Goal: Transaction & Acquisition: Purchase product/service

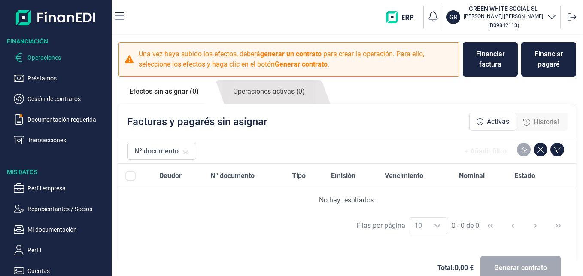
click at [42, 54] on p "Operaciones" at bounding box center [67, 57] width 81 height 10
click at [42, 53] on p "Operaciones" at bounding box center [67, 57] width 81 height 10
click at [53, 55] on p "Operaciones" at bounding box center [67, 57] width 81 height 10
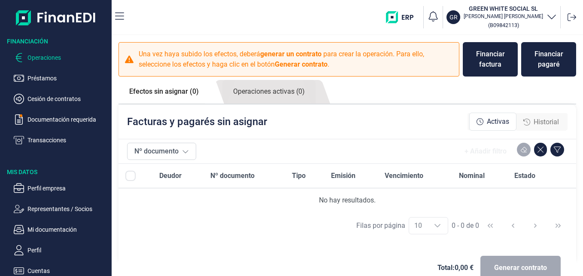
click at [53, 55] on p "Operaciones" at bounding box center [67, 57] width 81 height 10
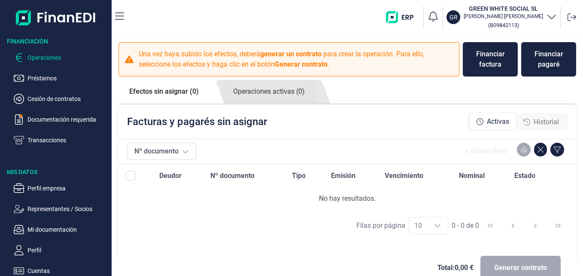
click at [170, 88] on link "Efectos sin asignar (0)" at bounding box center [163, 91] width 91 height 23
click at [273, 86] on link "Operaciones activas (0)" at bounding box center [268, 92] width 93 height 24
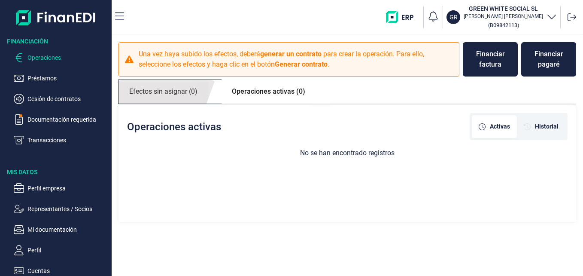
click at [154, 97] on link "Efectos sin asignar (0)" at bounding box center [163, 92] width 90 height 24
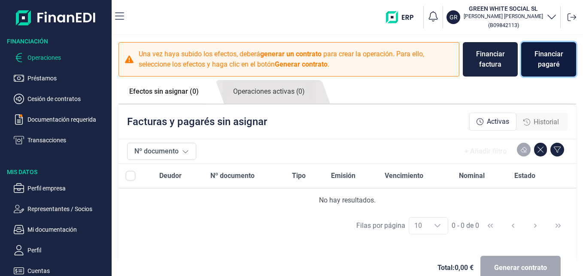
click at [549, 63] on div "Financiar pagaré" at bounding box center [548, 59] width 41 height 21
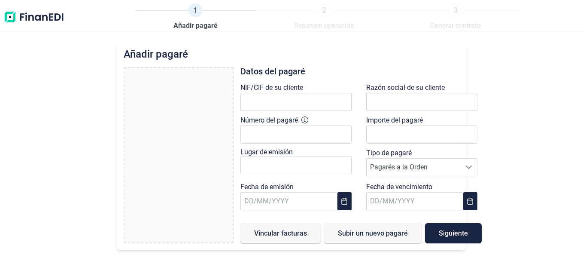
type input "0,00 €"
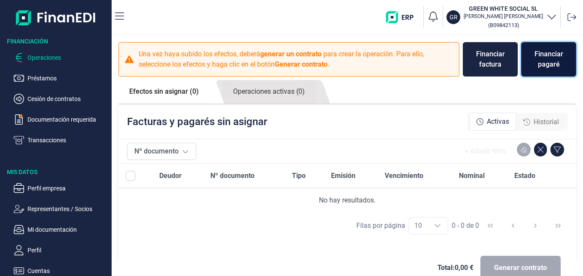
click at [545, 55] on div "Financiar pagaré" at bounding box center [548, 59] width 41 height 21
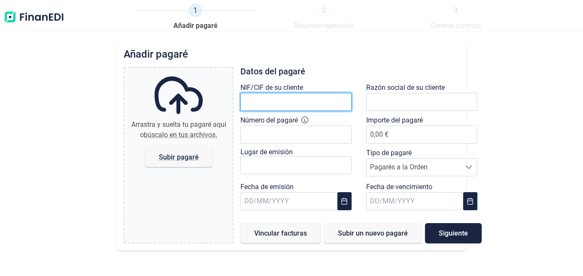
click at [285, 96] on input "text" at bounding box center [295, 102] width 111 height 18
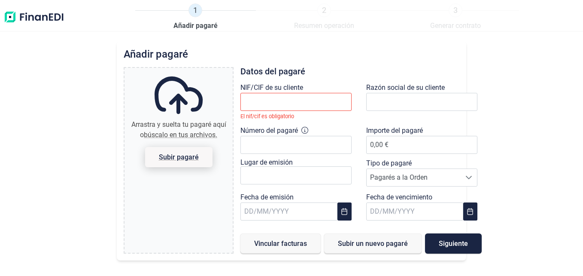
click at [164, 155] on span "Subir pagaré" at bounding box center [178, 157] width 40 height 6
click at [164, 70] on input "Arrastra y suelta tu pagaré aquí o búscalo en tus archivos. Subir pagaré" at bounding box center [178, 69] width 108 height 3
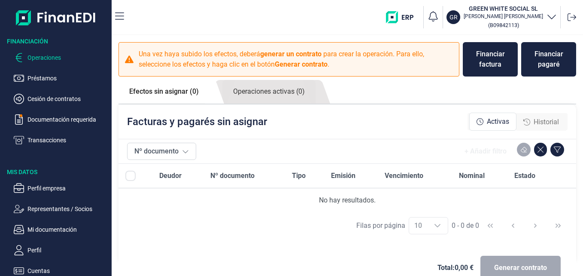
click at [449, 11] on button "GR GREEN WHITE SOCIAL SL [PERSON_NAME] ( B09842113 )" at bounding box center [501, 17] width 110 height 26
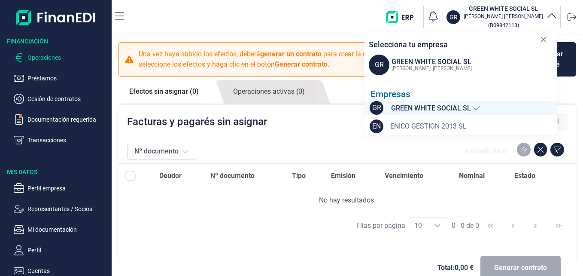
click at [450, 121] on span "ENICO GESTION 2013 SL" at bounding box center [428, 126] width 76 height 10
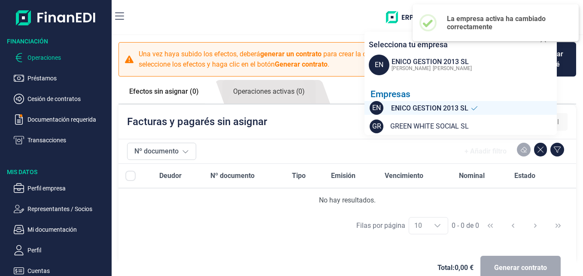
click at [421, 116] on div "Empresas EN ENICO GESTION 2013 SL GR GREEN WHITE SOCIAL SL" at bounding box center [460, 112] width 192 height 46
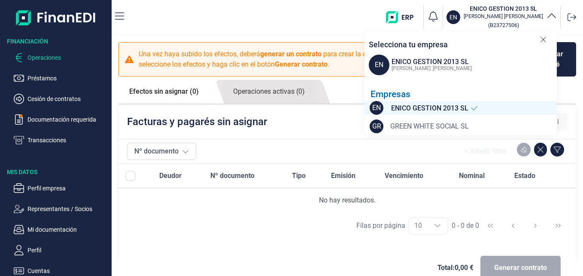
click at [421, 122] on span "GREEN WHITE SOCIAL SL" at bounding box center [429, 126] width 79 height 10
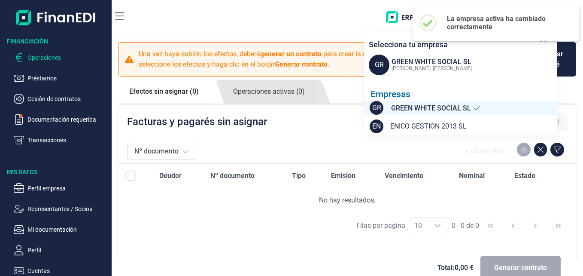
click at [442, 107] on span "GREEN WHITE SOCIAL SL" at bounding box center [431, 108] width 80 height 11
click at [332, 106] on div "Facturas y pagarés sin asignar Activas Historial" at bounding box center [347, 121] width 458 height 34
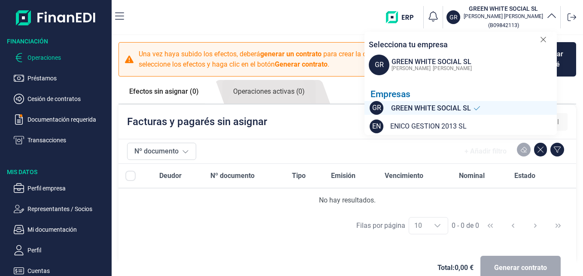
click at [543, 46] on div at bounding box center [543, 41] width 6 height 18
click at [543, 38] on icon at bounding box center [543, 39] width 6 height 9
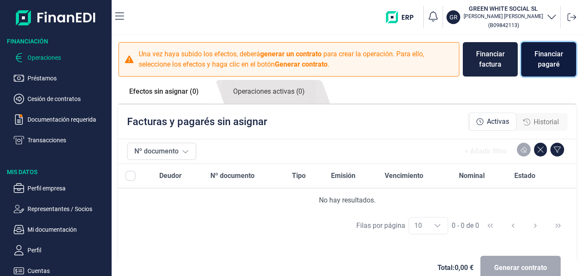
click at [540, 53] on div "Financiar pagaré" at bounding box center [548, 59] width 41 height 21
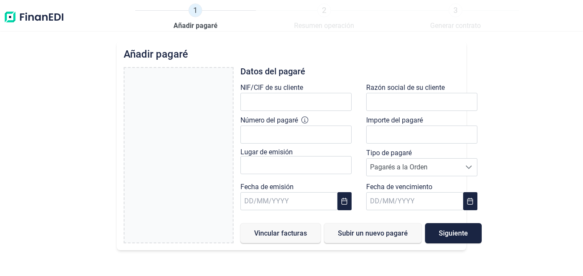
type input "0,00 €"
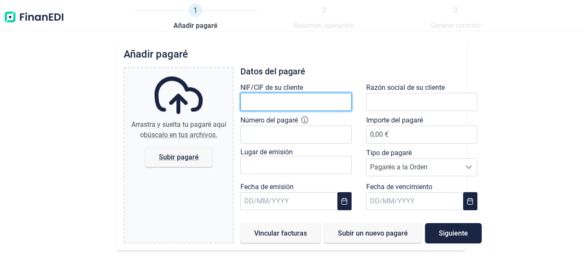
click at [315, 104] on input "text" at bounding box center [295, 102] width 111 height 18
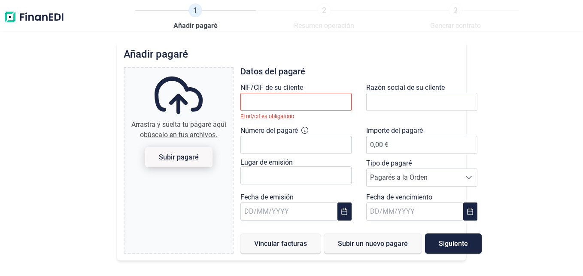
click at [182, 155] on span "Subir pagaré" at bounding box center [178, 157] width 40 height 6
click at [182, 70] on input "Arrastra y suelta tu pagaré aquí o búscalo en tus archivos. Subir pagaré" at bounding box center [178, 69] width 108 height 3
type input "C:\fakepath\751-ARPECONST-VISION-PARA-LA-CONSTRUCCION-S-L.pdf"
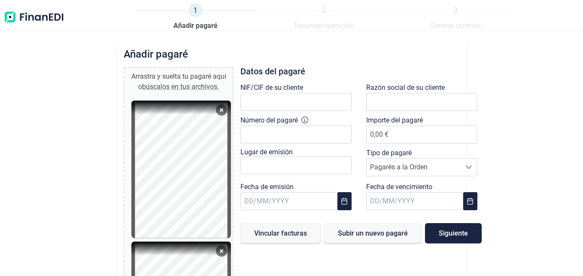
click at [204, 86] on span "búscalos en tus archivos." at bounding box center [180, 86] width 77 height 8
click at [204, 70] on input "Arrastra y suelta tu pagaré aquí o búscalos en tus archivos." at bounding box center [178, 69] width 108 height 3
type input "C:\fakepath\IMG-20250818-WA0022(1).jpg"
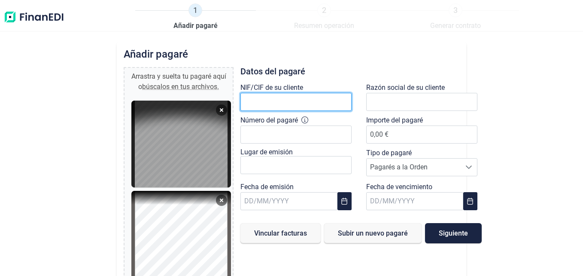
paste input "B09842113"
type input "B09842113"
drag, startPoint x: 282, startPoint y: 106, endPoint x: 238, endPoint y: 112, distance: 44.3
click at [238, 112] on div "NIF/CIF de su cliente B09842113" at bounding box center [298, 98] width 126 height 33
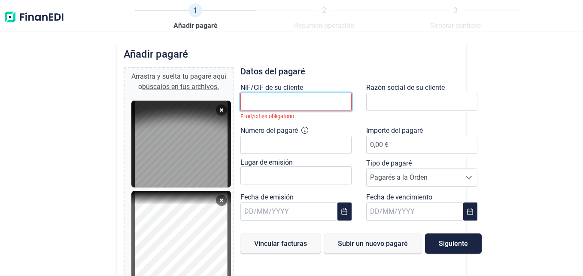
paste input "B90447285"
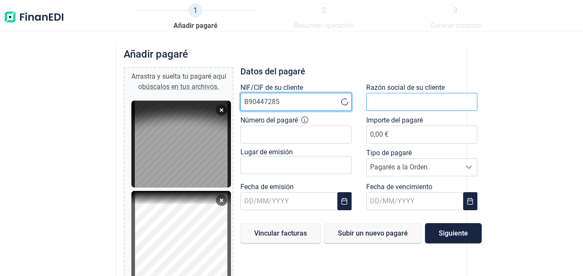
type input "B90447285"
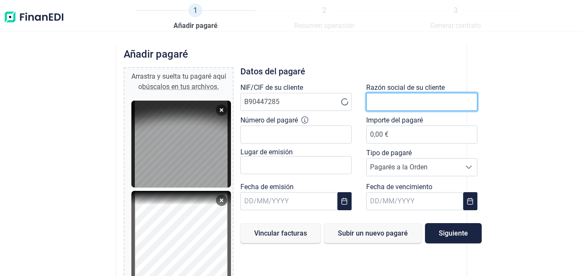
click at [386, 99] on input "text" at bounding box center [421, 102] width 111 height 18
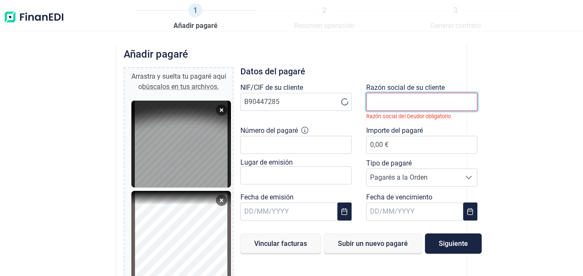
paste input "ARPECONST VISION PARA LA CONSTRUCCION S.L"
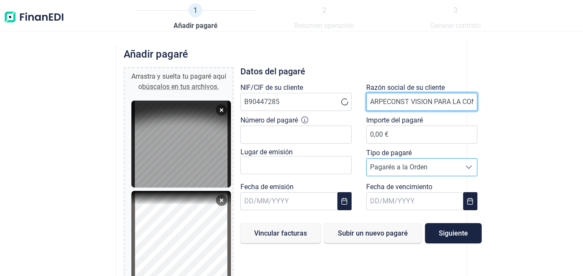
scroll to position [0, 50]
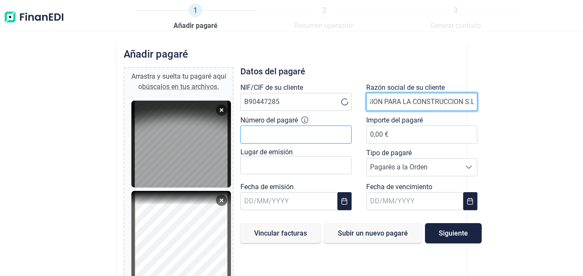
type input "ARPECONST VISION PARA LA CONSTRUCCION S.L"
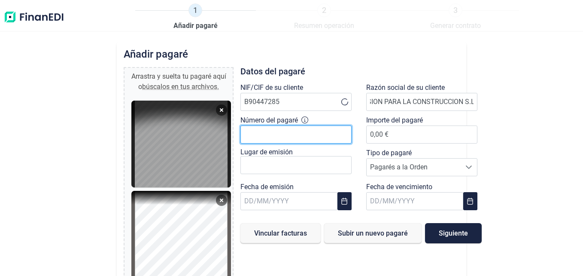
scroll to position [0, 0]
click at [287, 136] on input "Número del pagaré" at bounding box center [295, 134] width 111 height 18
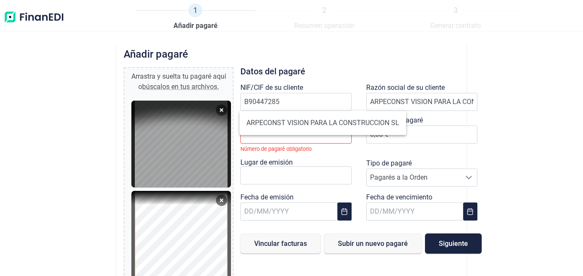
click at [173, 124] on div at bounding box center [181, 143] width 100 height 87
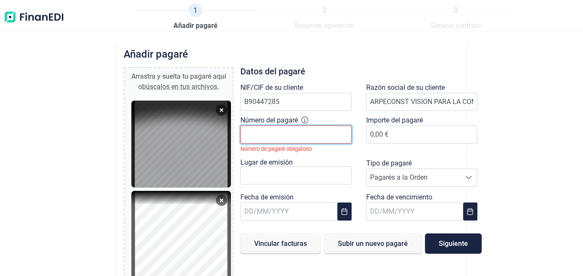
click at [282, 133] on input "Número del pagaré" at bounding box center [295, 134] width 111 height 18
click at [266, 132] on input "Número del pagaré" at bounding box center [295, 134] width 111 height 18
click at [278, 210] on input "text" at bounding box center [288, 211] width 97 height 18
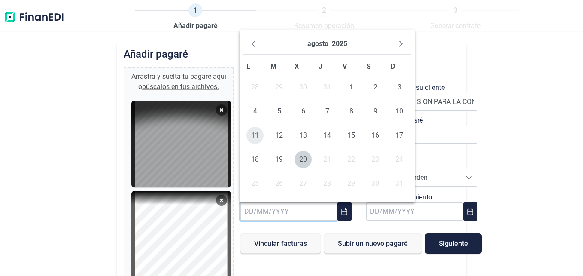
click at [251, 134] on span "11" at bounding box center [254, 135] width 17 height 17
type input "[DATE]"
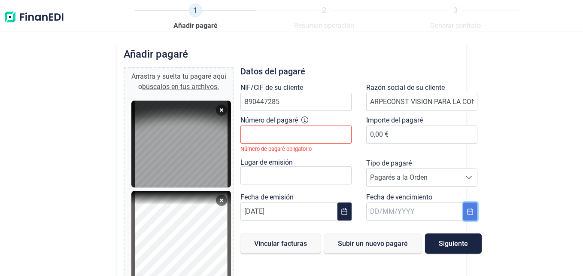
click at [467, 208] on icon "Choose Date" at bounding box center [470, 211] width 7 height 7
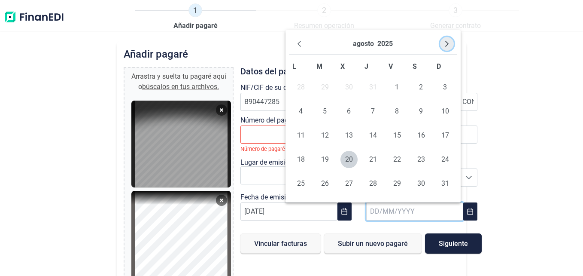
click at [446, 43] on icon "Next Month" at bounding box center [446, 43] width 7 height 7
click at [321, 113] on span "9" at bounding box center [324, 111] width 17 height 17
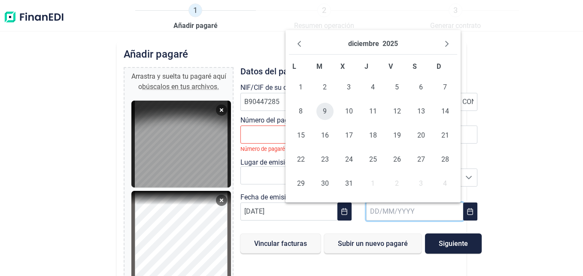
type input "[DATE]"
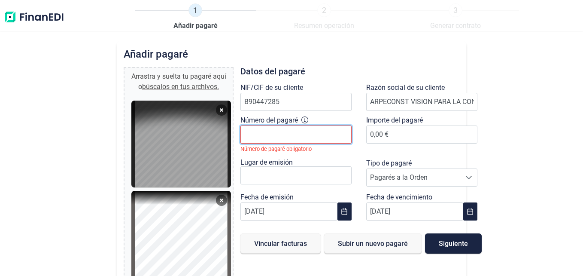
click at [304, 133] on input "Número del pagaré" at bounding box center [295, 134] width 111 height 18
click at [248, 134] on input "1520642" at bounding box center [295, 134] width 111 height 18
click at [261, 135] on input "1.520642" at bounding box center [295, 134] width 111 height 18
click at [276, 129] on input "1.520.642" at bounding box center [295, 134] width 111 height 18
type input "1.520.642 6 8200 3"
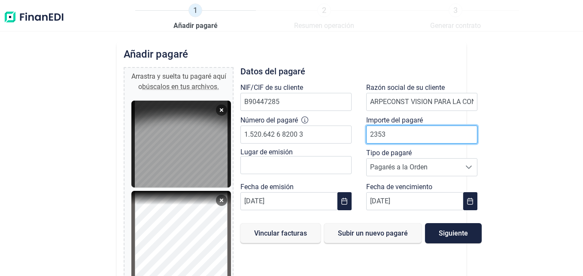
type input "23534"
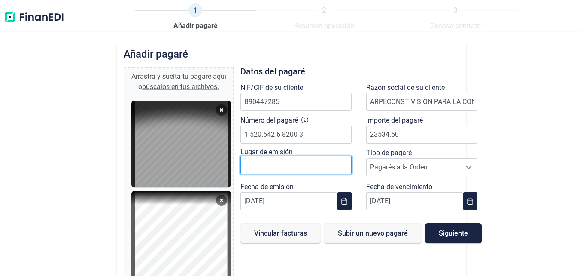
type input "23.534,50 €"
click at [308, 169] on input "text" at bounding box center [295, 165] width 111 height 18
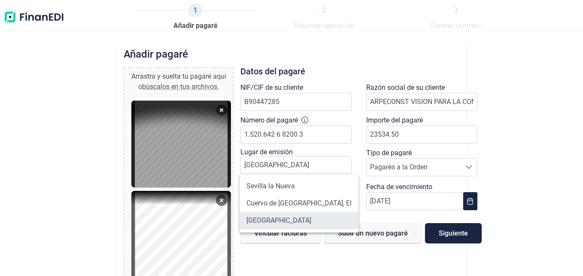
click at [264, 215] on li "[GEOGRAPHIC_DATA]" at bounding box center [299, 220] width 119 height 17
type input "[GEOGRAPHIC_DATA]"
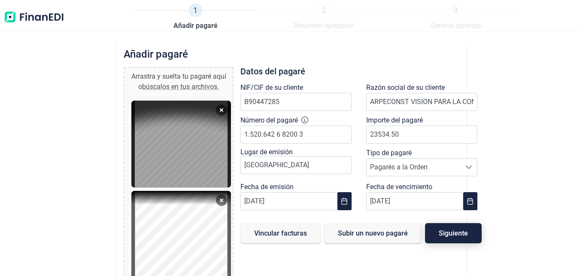
click at [443, 233] on span "Siguiente" at bounding box center [453, 233] width 29 height 6
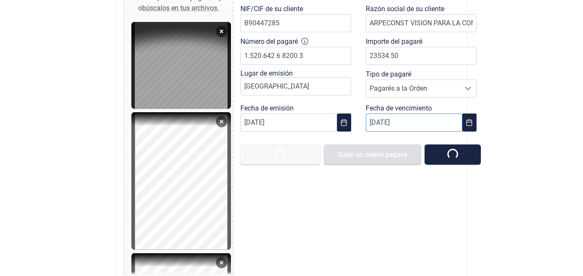
scroll to position [86, 0]
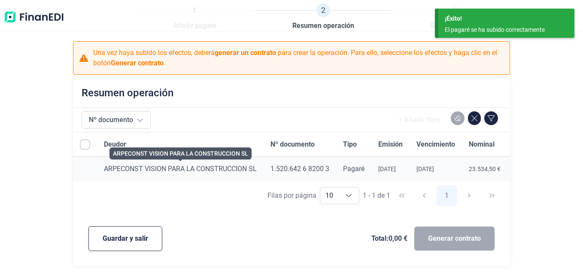
click at [158, 170] on span "ARPECONST VISION PARA LA CONSTRUCCION SL" at bounding box center [180, 168] width 153 height 8
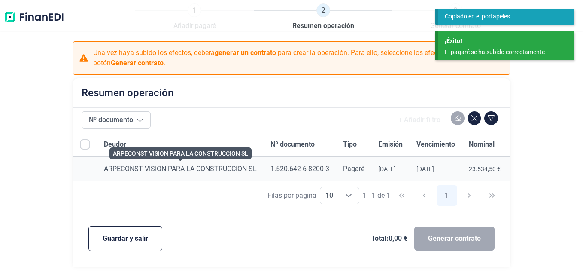
click at [161, 170] on span "ARPECONST VISION PARA LA CONSTRUCCION SL" at bounding box center [180, 168] width 153 height 8
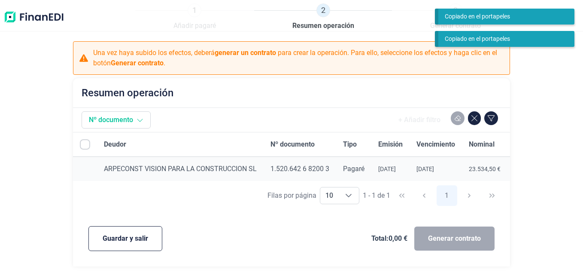
click at [137, 121] on icon at bounding box center [139, 119] width 7 height 7
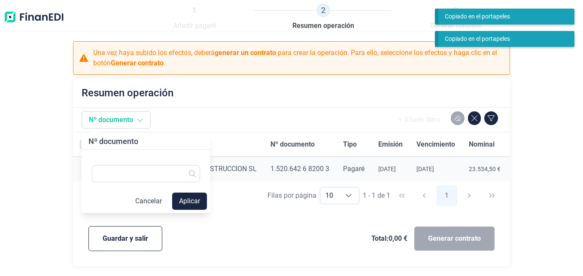
click at [137, 121] on icon at bounding box center [139, 119] width 7 height 7
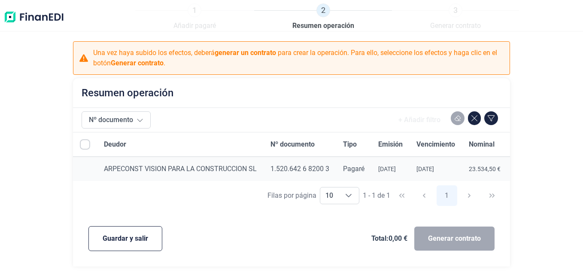
scroll to position [0, 64]
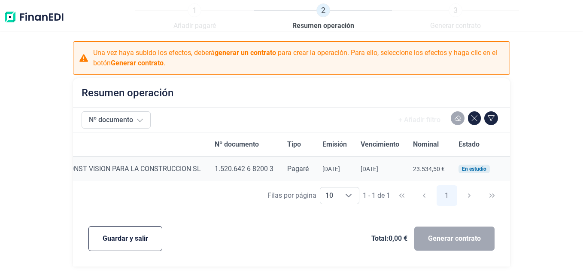
click at [446, 238] on div "Generar contrato" at bounding box center [454, 238] width 80 height 24
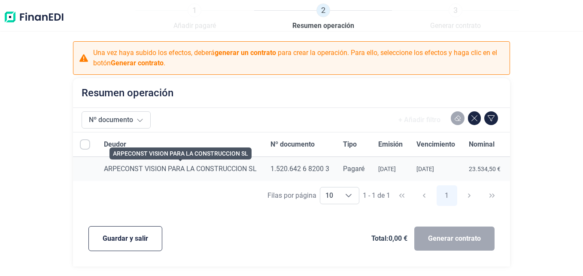
click at [119, 167] on span "ARPECONST VISION PARA LA CONSTRUCCION SL" at bounding box center [180, 168] width 153 height 8
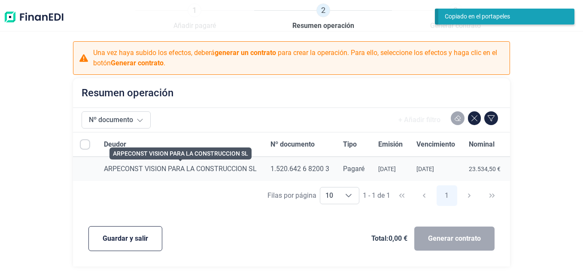
click at [119, 167] on span "ARPECONST VISION PARA LA CONSTRUCCION SL" at bounding box center [180, 168] width 153 height 8
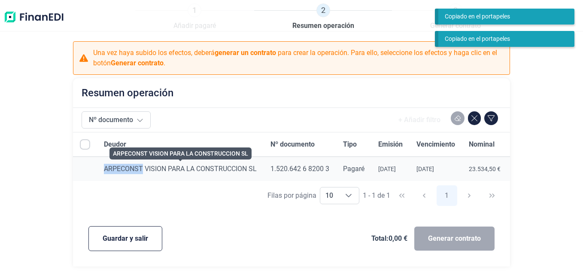
click at [119, 167] on span "ARPECONST VISION PARA LA CONSTRUCCION SL" at bounding box center [180, 168] width 153 height 8
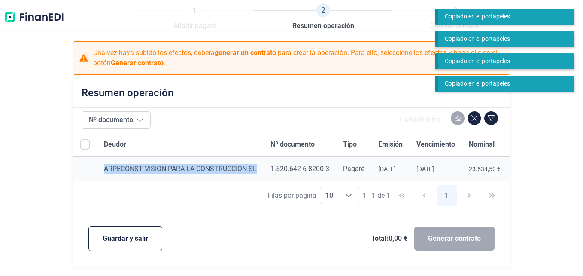
click at [131, 243] on span "Guardar y salir" at bounding box center [125, 238] width 45 height 10
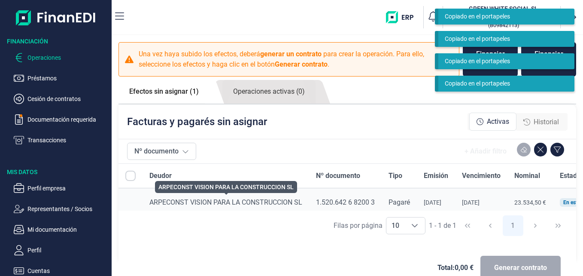
click at [181, 201] on span "ARPECONST VISION PARA LA CONSTRUCCION SL" at bounding box center [225, 202] width 153 height 8
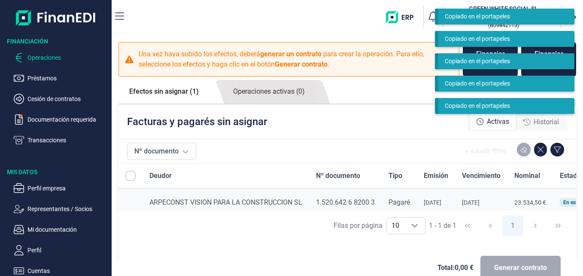
click at [124, 176] on th at bounding box center [130, 176] width 24 height 24
click at [130, 176] on input "All items unselected" at bounding box center [130, 175] width 10 height 10
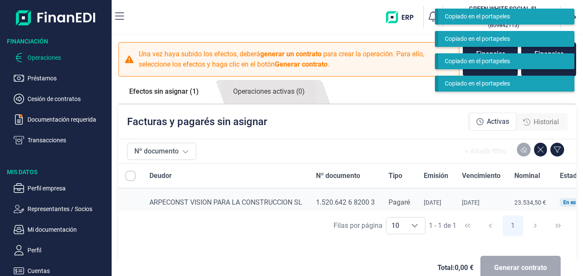
click at [133, 179] on input "All items unselected" at bounding box center [130, 175] width 10 height 10
checkbox input "false"
click at [370, 200] on span "1.520.642 6 8200 3" at bounding box center [345, 202] width 59 height 8
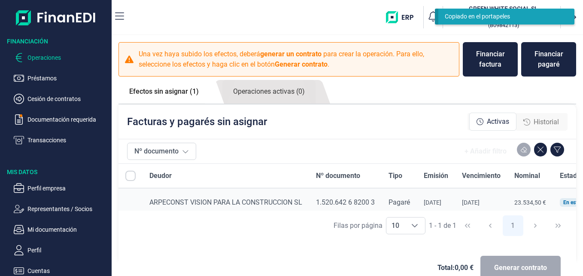
scroll to position [19, 0]
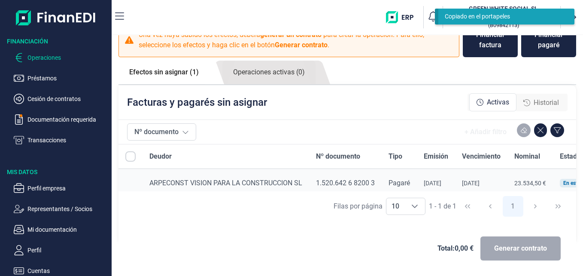
click at [506, 244] on div "Generar contrato" at bounding box center [520, 248] width 80 height 24
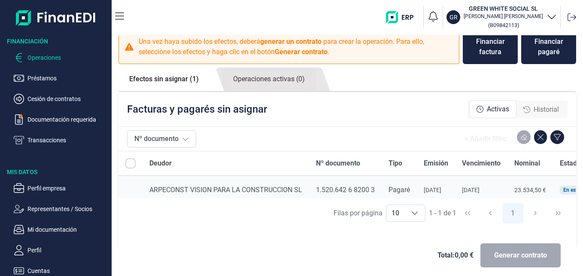
scroll to position [0, 0]
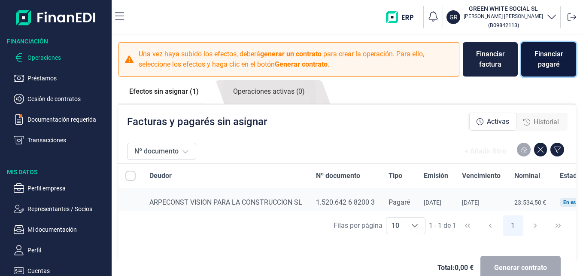
click at [548, 54] on div "Financiar pagaré" at bounding box center [548, 59] width 41 height 21
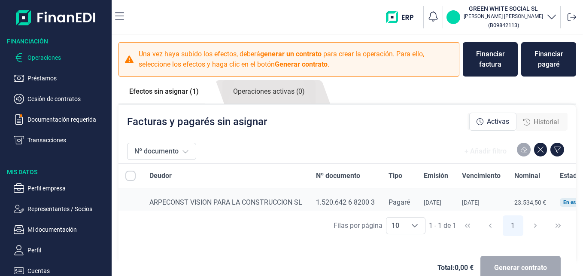
click at [458, 15] on p "GR" at bounding box center [453, 17] width 8 height 9
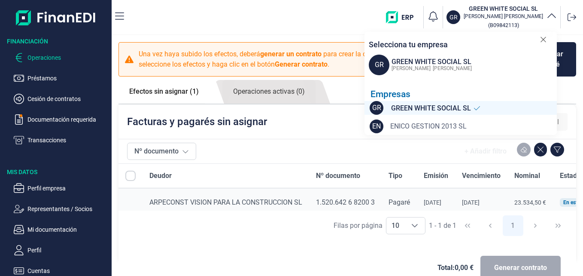
click at [421, 127] on span "ENICO GESTION 2013 SL" at bounding box center [428, 126] width 76 height 10
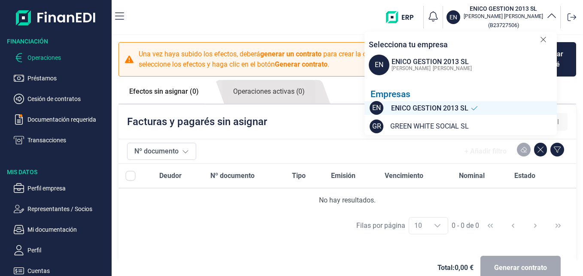
click at [416, 109] on span "ENICO GESTION 2013 SL" at bounding box center [429, 108] width 77 height 11
click at [504, 262] on div "Generar contrato" at bounding box center [520, 267] width 80 height 24
click at [377, 104] on span "EN" at bounding box center [377, 108] width 14 height 14
click at [415, 110] on span "ENICO GESTION 2013 SL" at bounding box center [429, 108] width 77 height 11
click at [299, 152] on div "+ Añadir filtro" at bounding box center [384, 150] width 368 height 17
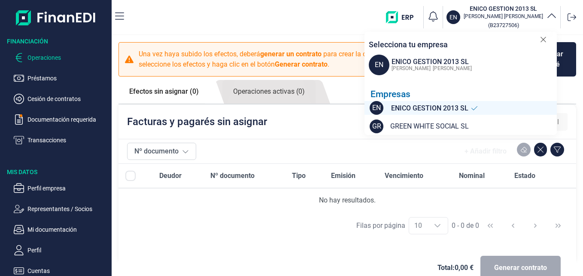
click at [546, 36] on div "Selecciona tu empresa EN ENICO GESTION 2013 SL [PERSON_NAME] Empresas EN ENICO …" at bounding box center [460, 83] width 192 height 103
click at [542, 41] on icon at bounding box center [542, 39] width 5 height 5
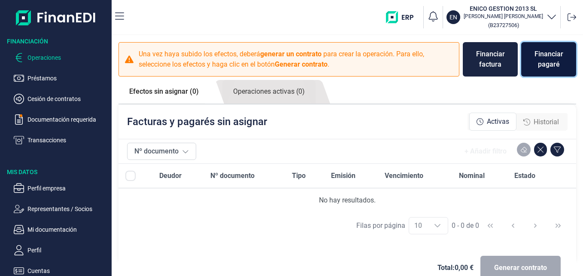
click at [537, 60] on div "Financiar pagaré" at bounding box center [548, 59] width 41 height 21
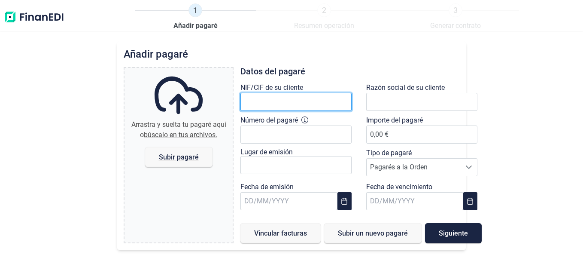
click at [273, 103] on input "text" at bounding box center [295, 102] width 111 height 18
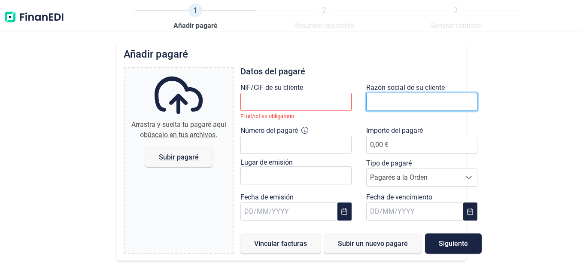
click at [418, 106] on input "text" at bounding box center [421, 102] width 111 height 18
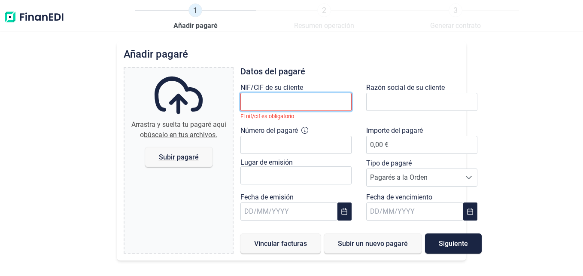
click at [258, 106] on input "text" at bounding box center [295, 102] width 111 height 18
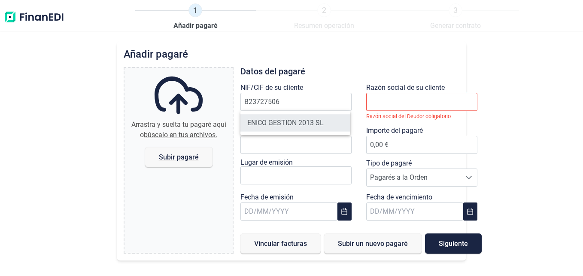
click at [297, 122] on li "ENICO GESTION 2013 SL" at bounding box center [295, 122] width 110 height 17
type input "B23727506"
type input "ENICO GESTION 2013 SL"
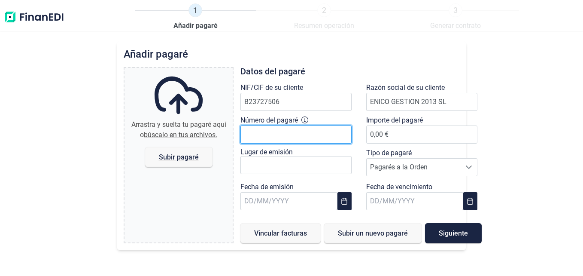
click at [288, 137] on input "Número del pagaré" at bounding box center [295, 134] width 111 height 18
type input "8.646.488 6 8200 3"
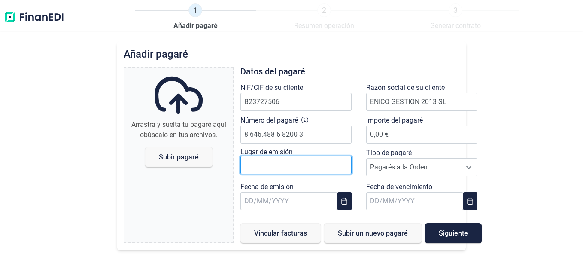
click at [285, 162] on input "text" at bounding box center [295, 165] width 111 height 18
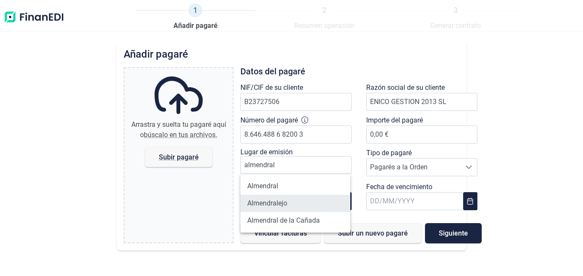
click at [270, 199] on li "Almendralejo" at bounding box center [295, 202] width 110 height 17
type input "Almendralejo"
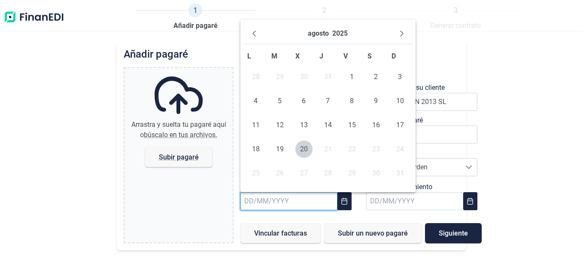
click at [254, 195] on input "text" at bounding box center [288, 201] width 97 height 18
click at [258, 30] on button "Previous Month" at bounding box center [254, 34] width 14 height 14
click at [252, 149] on span "21" at bounding box center [255, 148] width 17 height 17
type input "[DATE]"
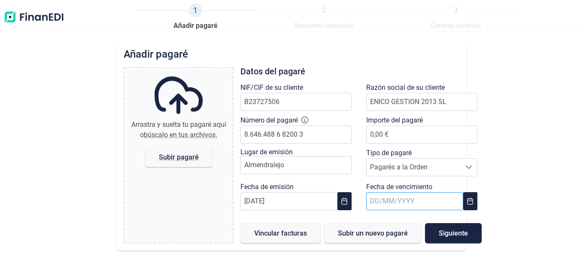
click at [405, 206] on input "text" at bounding box center [414, 201] width 97 height 18
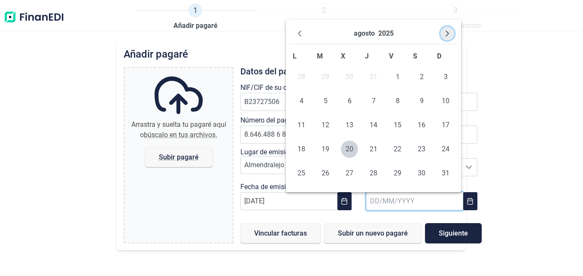
click at [452, 31] on button "Next Month" at bounding box center [447, 34] width 14 height 14
click at [446, 126] on span "19" at bounding box center [445, 124] width 17 height 17
type input "[DATE]"
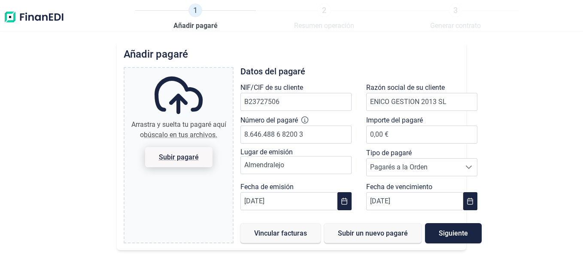
click at [185, 161] on span "Subir pagaré" at bounding box center [178, 157] width 67 height 20
click at [185, 70] on input "Arrastra y suelta tu pagaré aquí o búscalo en tus archivos. Subir pagaré" at bounding box center [178, 69] width 108 height 3
type input "C:\fakepath\Factura_2025-0022 (3).pdf"
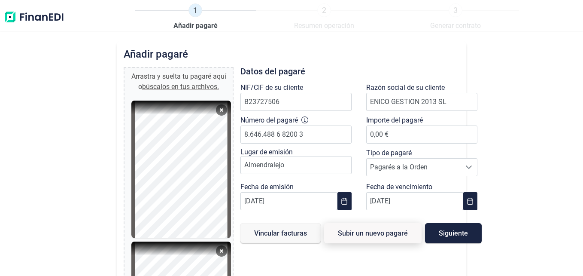
click at [361, 236] on span "Subir un nuevo pagaré" at bounding box center [373, 233] width 70 height 6
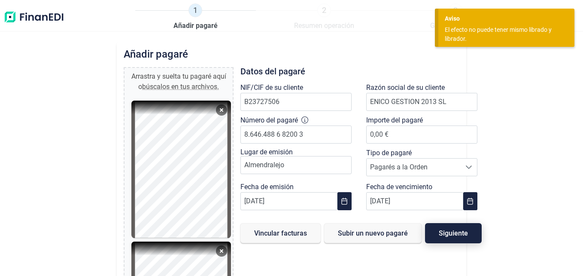
click at [457, 228] on button "Siguiente" at bounding box center [453, 233] width 57 height 20
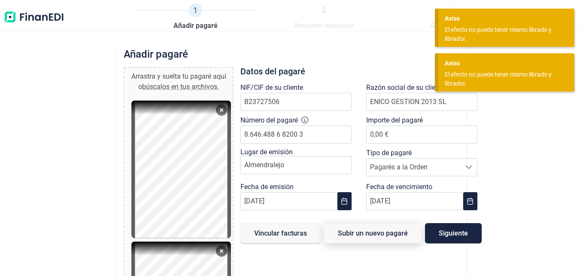
click at [368, 234] on span "Subir un nuevo pagaré" at bounding box center [373, 233] width 70 height 6
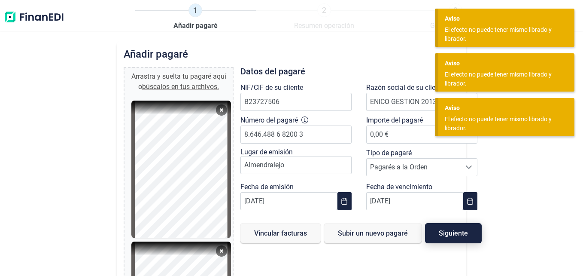
click at [448, 234] on span "Siguiente" at bounding box center [453, 233] width 29 height 6
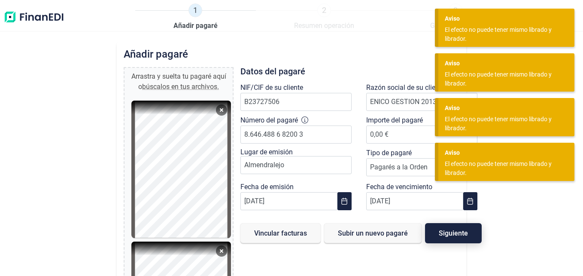
click at [448, 234] on span "Siguiente" at bounding box center [453, 233] width 29 height 6
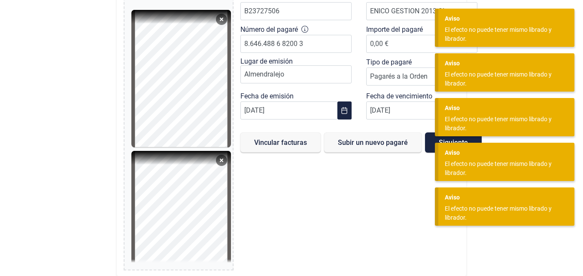
scroll to position [92, 0]
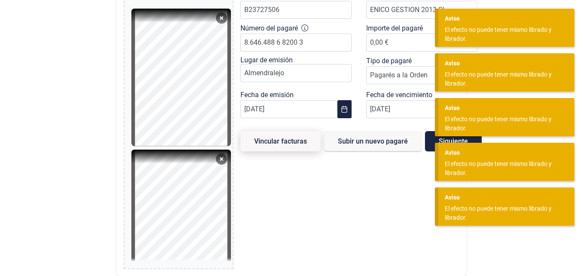
click at [272, 143] on span "Vincular facturas" at bounding box center [280, 141] width 53 height 6
click at [295, 214] on div "Datos del pagaré NIF/CIF de su cliente B23727506 Razón social de su cliente ENI…" at bounding box center [360, 122] width 241 height 294
click at [296, 212] on div "Datos del pagaré NIF/CIF de su cliente B23727506 Razón social de su cliente ENI…" at bounding box center [360, 122] width 241 height 294
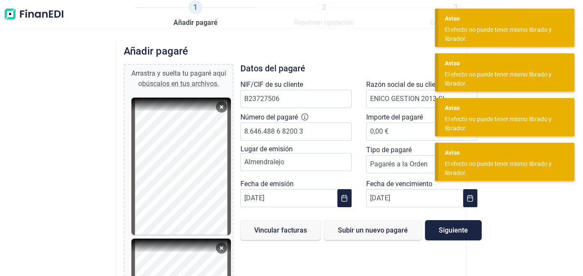
scroll to position [0, 0]
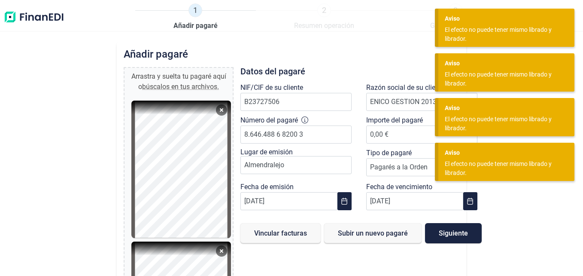
click at [345, 44] on div "Añadir pagaré Arrastra y suelta tu pagaré aquí o búscalos en tus archivos. Fact…" at bounding box center [292, 204] width 350 height 326
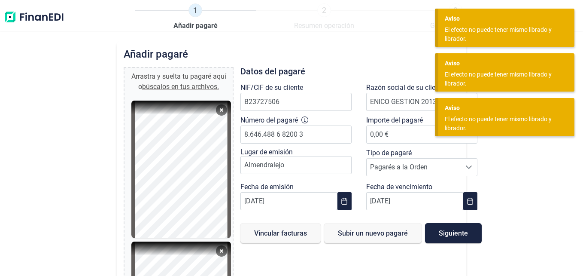
click at [346, 44] on div "Añadir pagaré Arrastra y suelta tu pagaré aquí o búscalos en tus archivos. Fact…" at bounding box center [292, 204] width 350 height 326
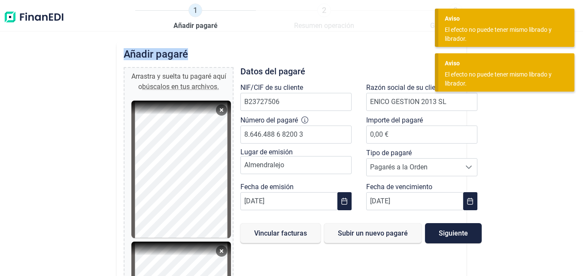
click at [346, 44] on div "Añadir pagaré Arrastra y suelta tu pagaré aquí o búscalos en tus archivos. Fact…" at bounding box center [292, 204] width 350 height 326
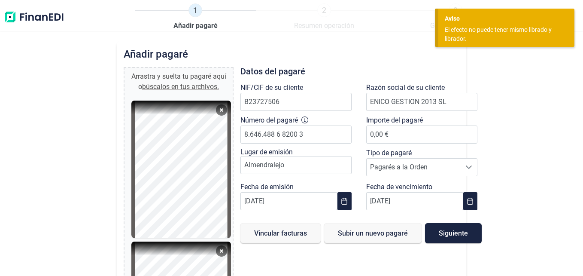
click at [346, 44] on div "Añadir pagaré Arrastra y suelta tu pagaré aquí o búscalos en tus archivos. Fact…" at bounding box center [292, 204] width 350 height 326
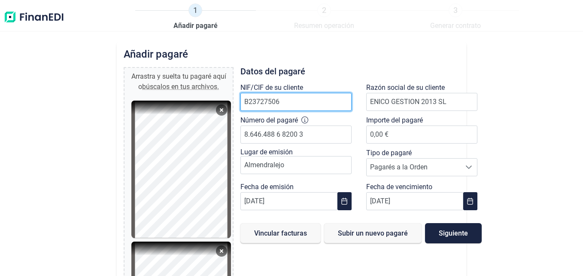
drag, startPoint x: 243, startPoint y: 100, endPoint x: 317, endPoint y: 99, distance: 74.3
click at [319, 101] on input "B23727506" at bounding box center [295, 102] width 111 height 18
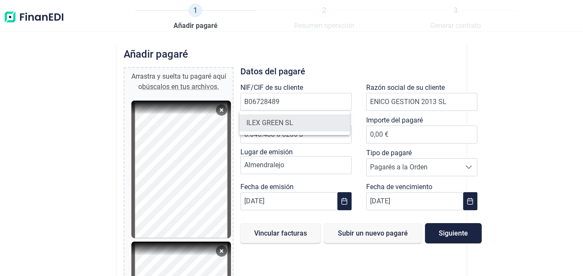
click at [273, 125] on li "ILEX GREEN SL" at bounding box center [295, 122] width 110 height 17
type input "B06728489"
type input "ILEX GREEN SL"
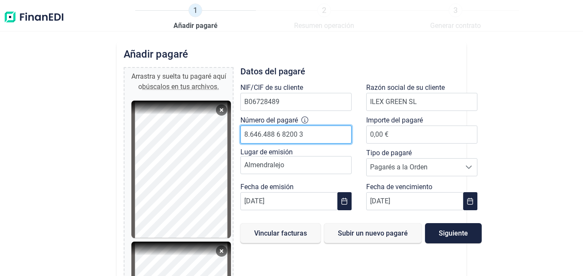
drag, startPoint x: 321, startPoint y: 136, endPoint x: 224, endPoint y: 137, distance: 96.6
click at [75, 37] on div "1 Añadir pagaré 2 Resumen operación 3 Generar contrato Añadir pagaré Arrastra y…" at bounding box center [291, 138] width 583 height 276
click at [519, 115] on div "Añadir pagaré Arrastra y suelta tu pagaré aquí o búscalos en tus archivos. Fact…" at bounding box center [291, 179] width 583 height 276
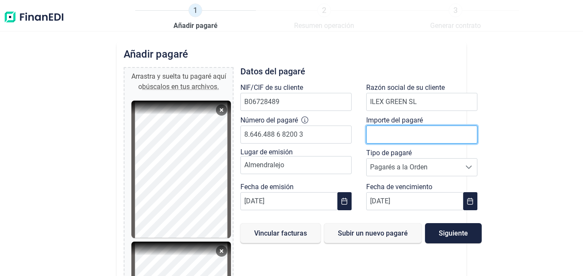
drag, startPoint x: 408, startPoint y: 135, endPoint x: 398, endPoint y: 136, distance: 10.0
type input "33.565,14 €"
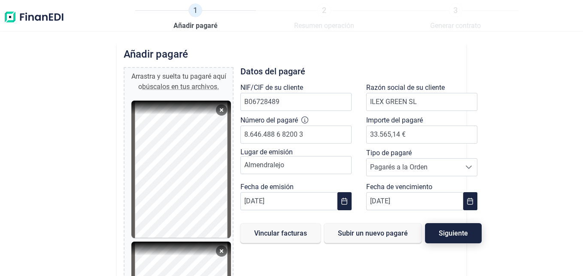
click at [442, 234] on span "Siguiente" at bounding box center [453, 233] width 29 height 6
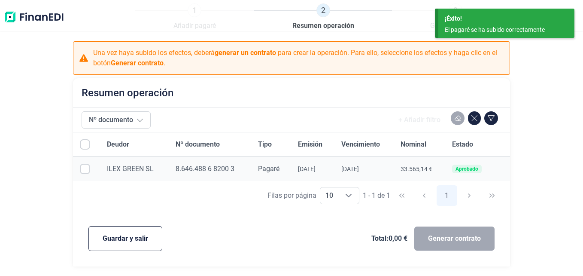
checkbox input "true"
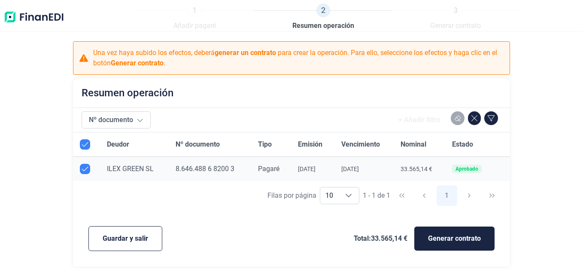
click at [137, 167] on span "ILEX GREEN SL" at bounding box center [130, 168] width 47 height 8
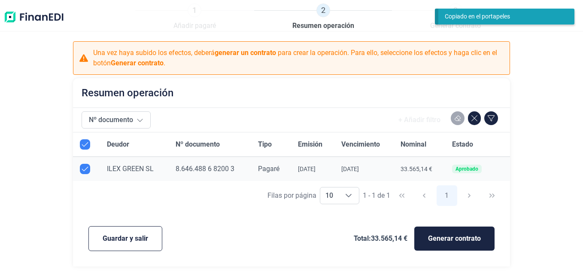
click at [137, 167] on span "ILEX GREEN SL" at bounding box center [130, 168] width 47 height 8
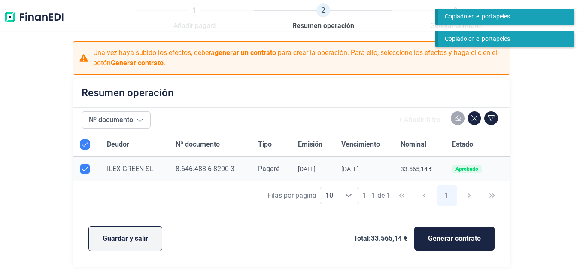
click at [128, 235] on span "Guardar y salir" at bounding box center [125, 238] width 45 height 10
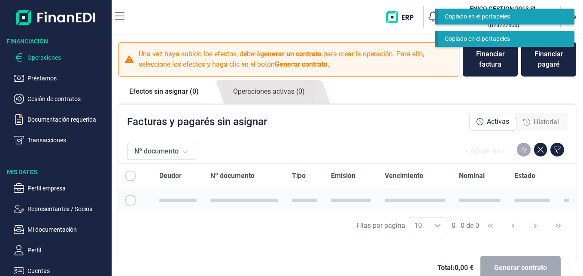
checkbox input "true"
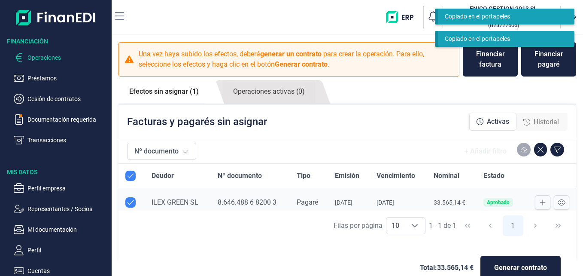
checkbox input "true"
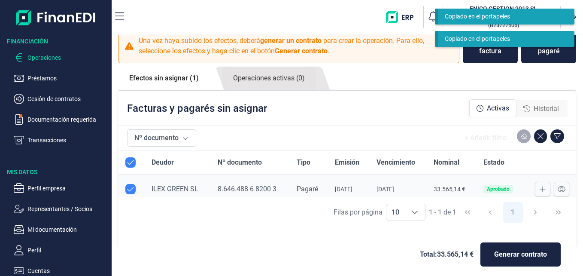
scroll to position [19, 0]
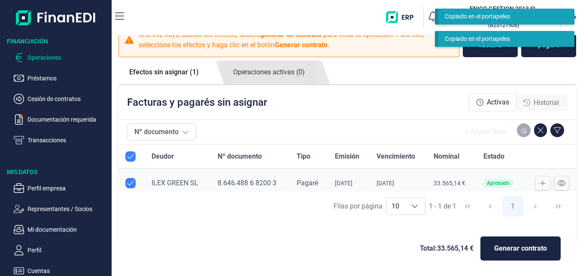
click at [160, 180] on span "ILEX GREEN SL" at bounding box center [175, 183] width 47 height 8
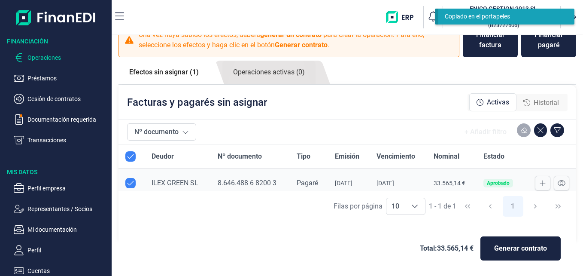
scroll to position [0, 0]
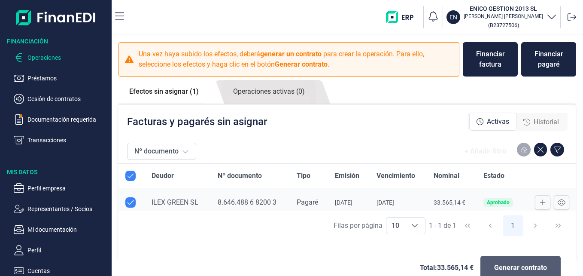
click at [514, 263] on span "Generar contrato" at bounding box center [520, 267] width 53 height 10
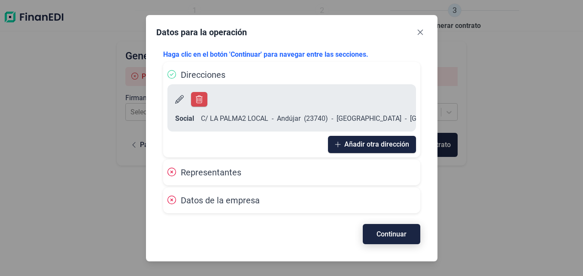
click at [400, 233] on span "Continuar" at bounding box center [391, 233] width 30 height 6
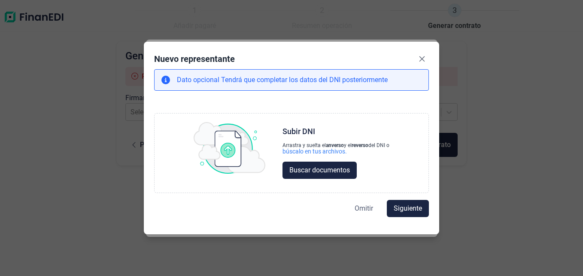
click at [360, 207] on span "Omitir" at bounding box center [364, 208] width 18 height 10
select select "ES"
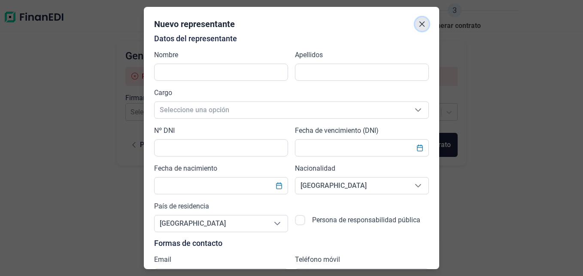
click at [422, 25] on button "Close" at bounding box center [422, 24] width 14 height 14
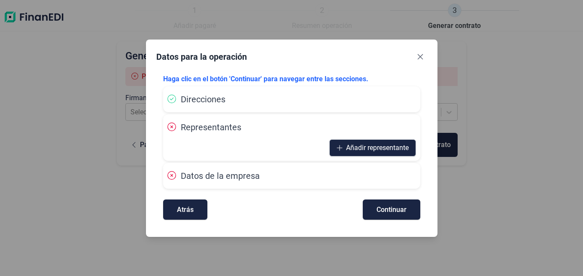
click at [419, 26] on div "Datos para la operación Haga clic en el botón 'Continuar' para navegar entre la…" at bounding box center [291, 138] width 583 height 276
click at [191, 210] on span "Atrás" at bounding box center [185, 209] width 17 height 6
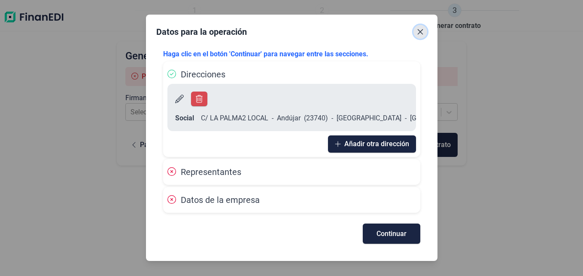
click at [419, 33] on icon "Close" at bounding box center [420, 31] width 7 height 7
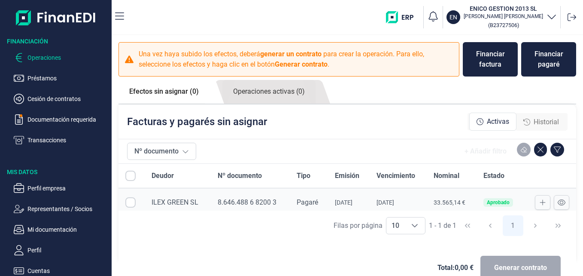
checkbox input "true"
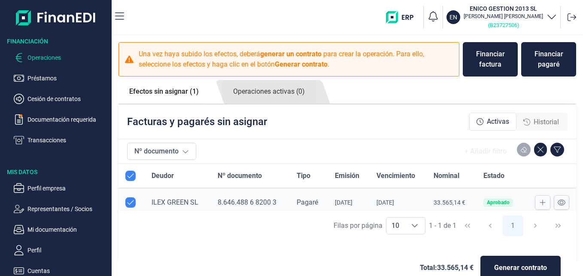
click at [515, 21] on p "( B23727506 )" at bounding box center [503, 25] width 79 height 10
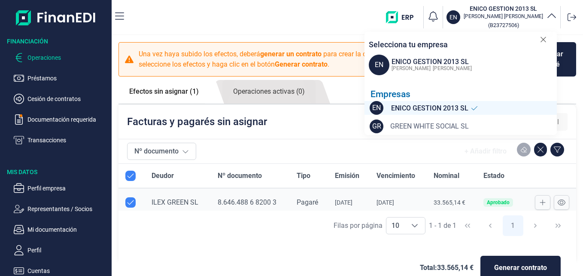
click at [448, 123] on span "GREEN WHITE SOCIAL SL" at bounding box center [429, 126] width 79 height 10
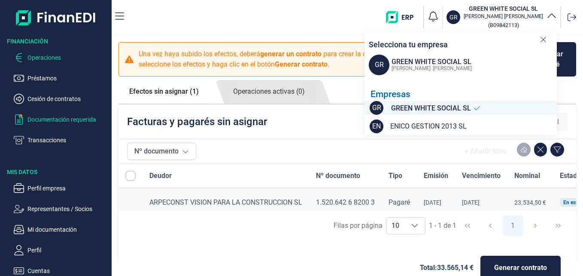
click at [65, 121] on p "Documentación requerida" at bounding box center [67, 119] width 81 height 10
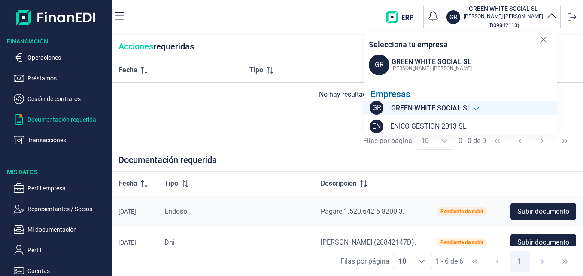
click at [278, 139] on div "Filas por página 10 10 10 0 - 0 de 0" at bounding box center [347, 141] width 471 height 30
click at [544, 42] on icon at bounding box center [543, 39] width 6 height 9
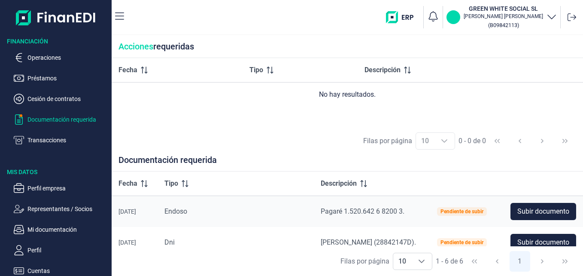
click at [458, 18] on p "GR" at bounding box center [453, 17] width 8 height 9
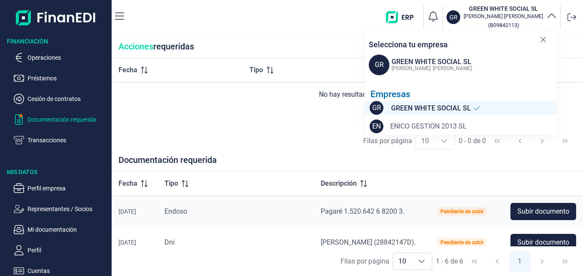
click at [444, 126] on span "ENICO GESTION 2013 SL" at bounding box center [428, 126] width 76 height 10
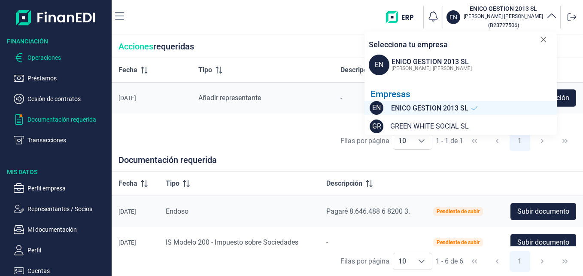
click at [62, 58] on p "Operaciones" at bounding box center [67, 57] width 81 height 10
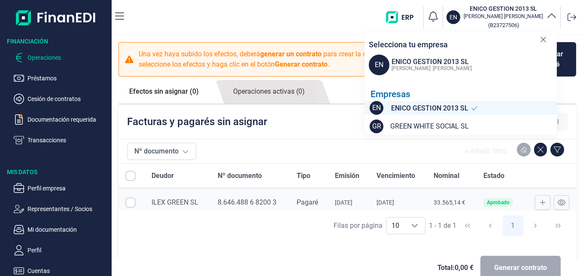
checkbox input "true"
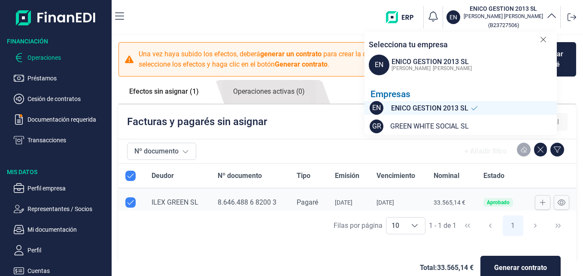
checkbox input "true"
